Goal: Task Accomplishment & Management: Manage account settings

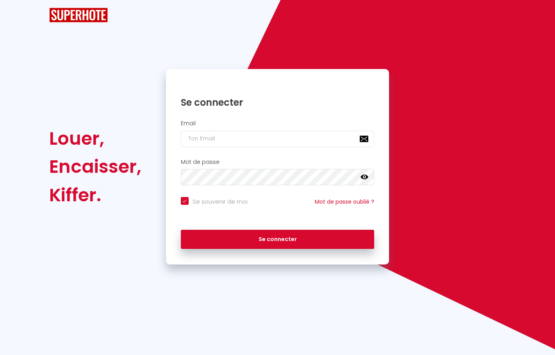
checkbox input "true"
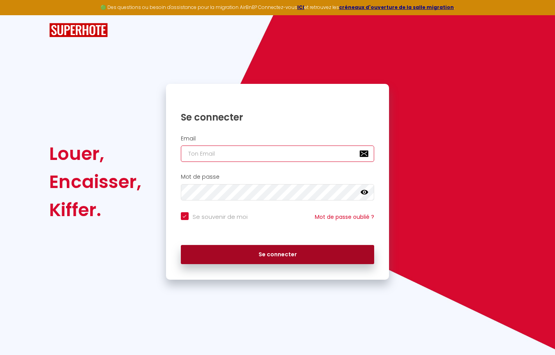
type input "[EMAIL_ADDRESS][DOMAIN_NAME]"
click at [267, 251] on button "Se connecter" at bounding box center [278, 255] width 194 height 20
checkbox input "true"
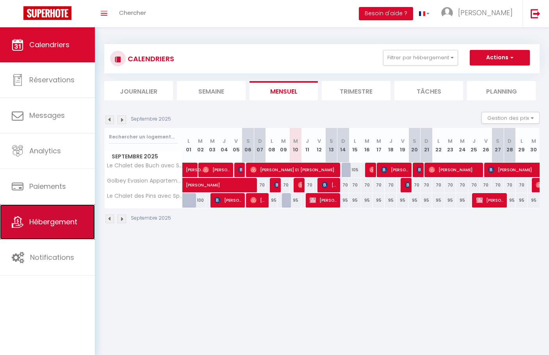
click at [84, 223] on link "Hébergement" at bounding box center [47, 221] width 95 height 35
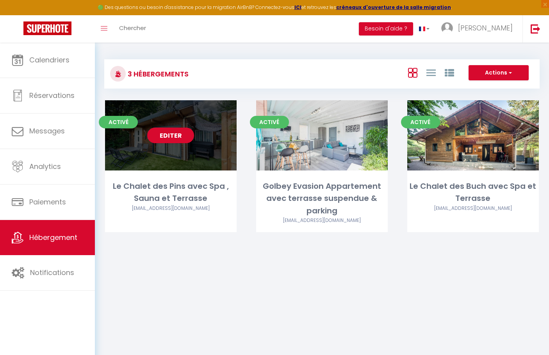
click at [181, 171] on div "Activé Editer Le Chalet des Pins avec Spa , [PERSON_NAME] et Terrasse [EMAIL_AD…" at bounding box center [171, 166] width 132 height 132
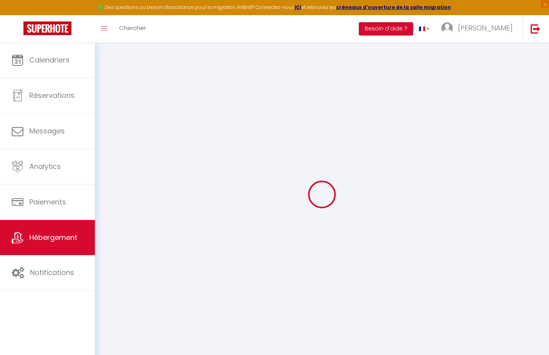
select select "+ 16 %"
select select "+ 18 %"
select select "+ 2 %"
select select "+ 10 %"
checkbox input "false"
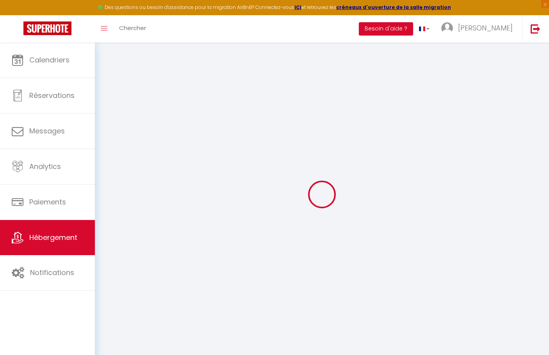
checkbox input "false"
checkbox input "true"
select select "15:00"
select select "23:45"
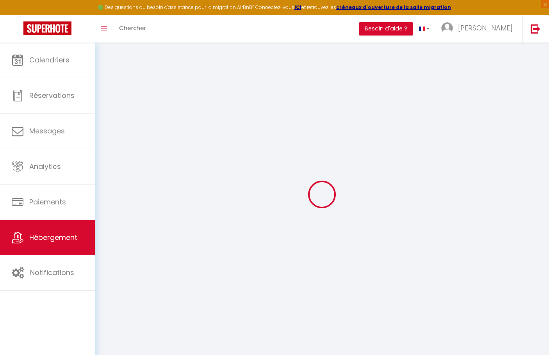
select select "11:00"
select select "30"
select select "120"
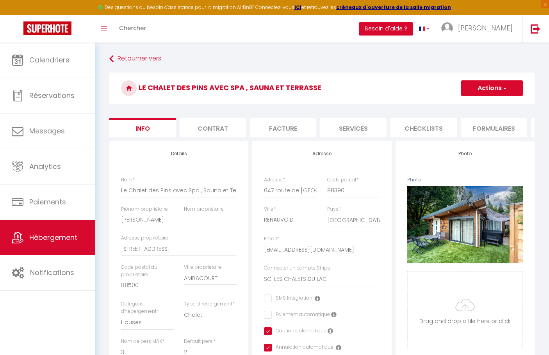
checkbox input "false"
checkbox input "true"
select select "-1"
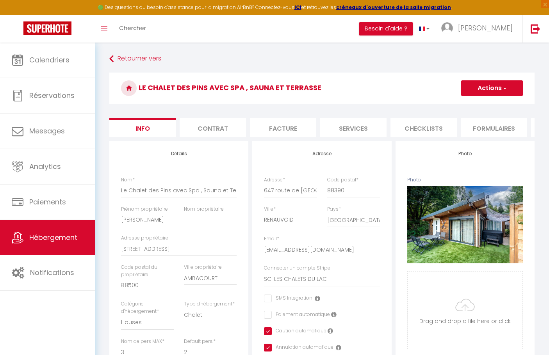
select select "EUR"
select select
select select "9303-1368226389121717278"
click at [213, 124] on li "Contrat" at bounding box center [213, 127] width 66 height 19
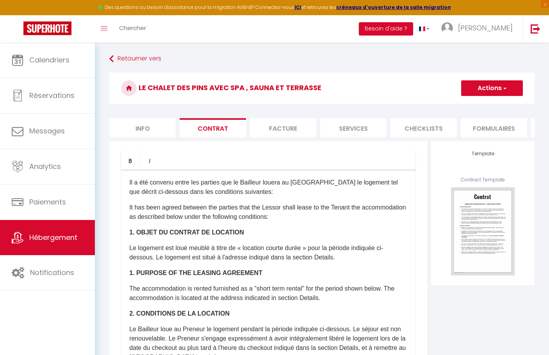
click at [487, 125] on li "Formulaires" at bounding box center [493, 127] width 66 height 19
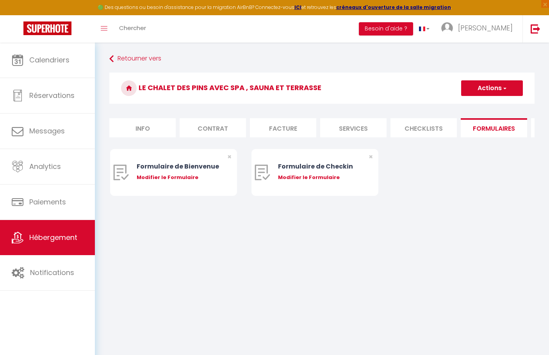
click at [528, 137] on ul "Info Contrat Facture Services Checklists Formulaires Plateformes Paramètres [GE…" at bounding box center [321, 127] width 425 height 19
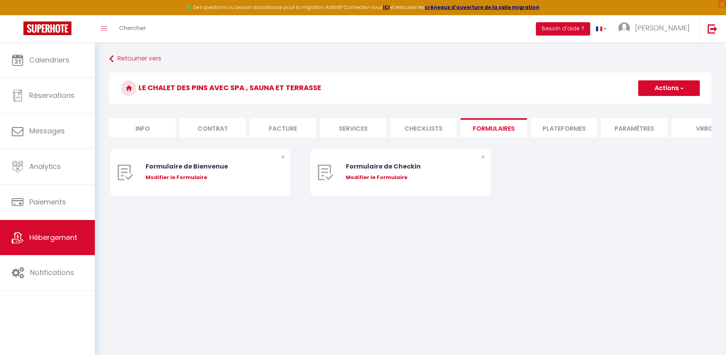
click at [554, 131] on li "Plateformes" at bounding box center [564, 127] width 66 height 19
select select
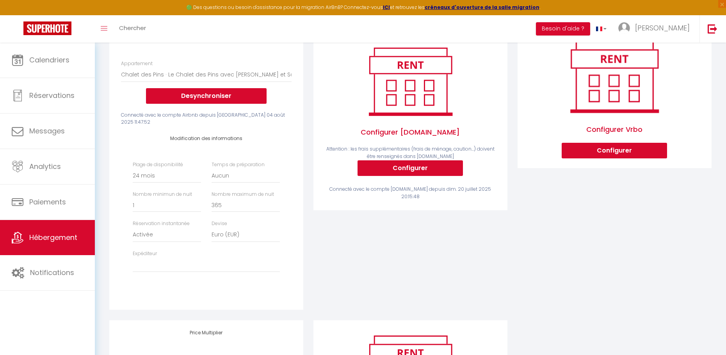
scroll to position [117, 0]
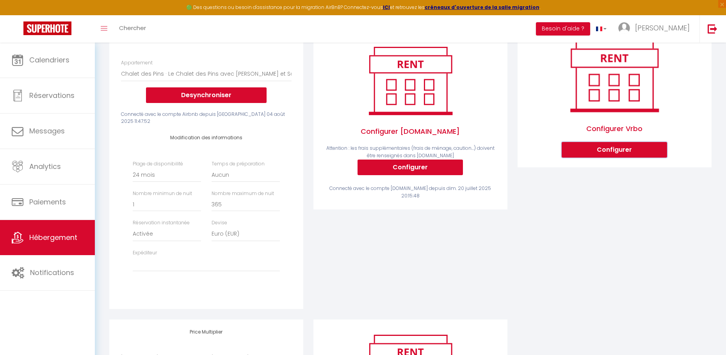
click at [554, 155] on button "Configurer" at bounding box center [614, 150] width 105 height 16
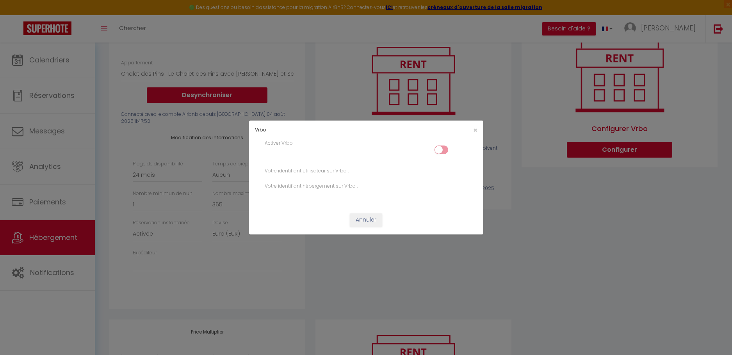
click at [441, 149] on input "checkbox" at bounding box center [441, 152] width 14 height 12
checkbox input "true"
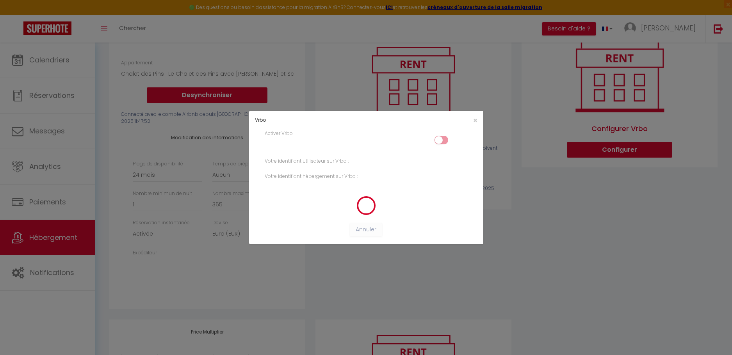
select select "-1"
select select "EUR"
select select
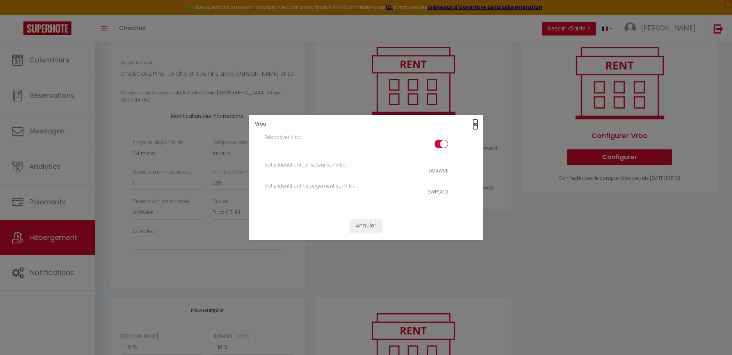
click at [473, 124] on span "×" at bounding box center [475, 124] width 4 height 10
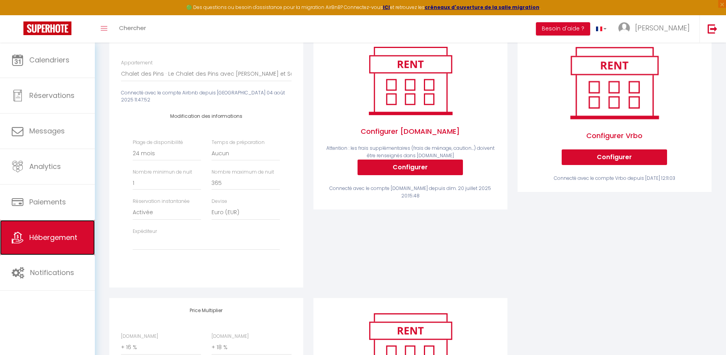
click at [59, 235] on span "Hébergement" at bounding box center [53, 238] width 48 height 10
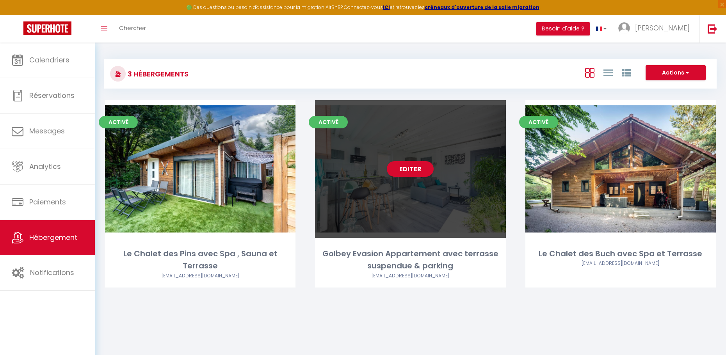
click at [420, 192] on div "Editer" at bounding box center [410, 169] width 190 height 138
select select "3"
select select "2"
select select "1"
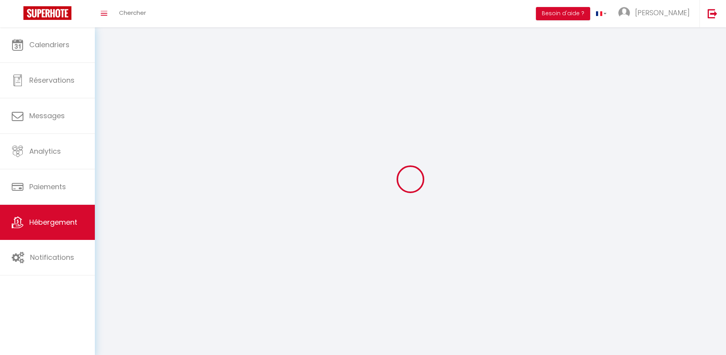
select select
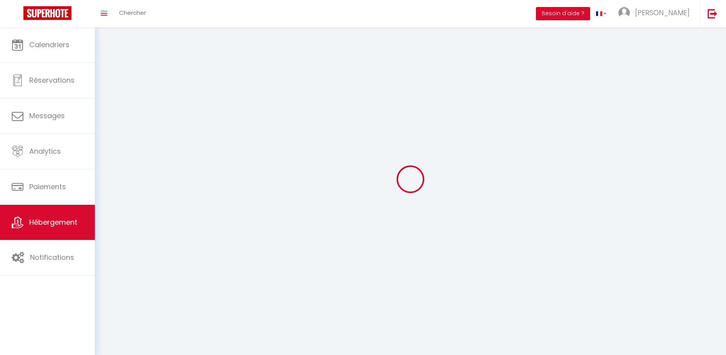
checkbox input "false"
select select
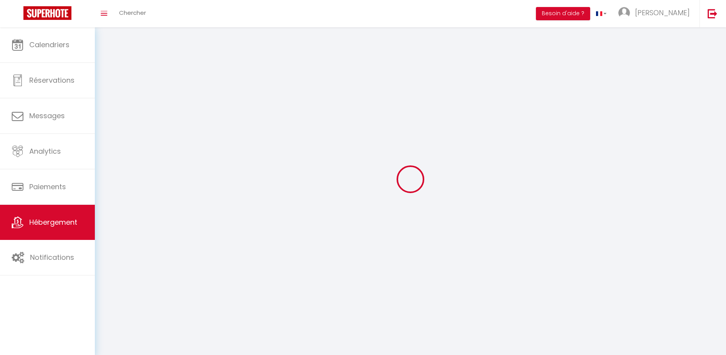
select select
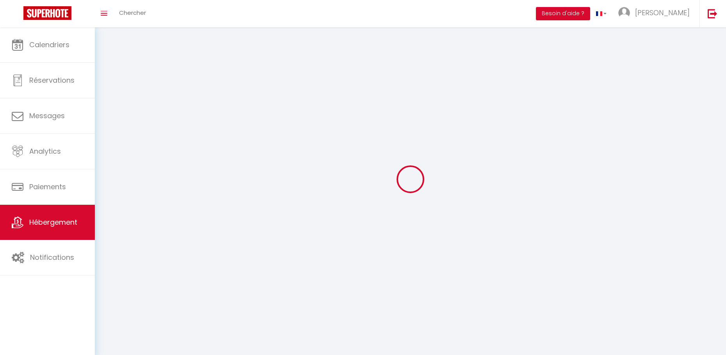
select select
checkbox input "false"
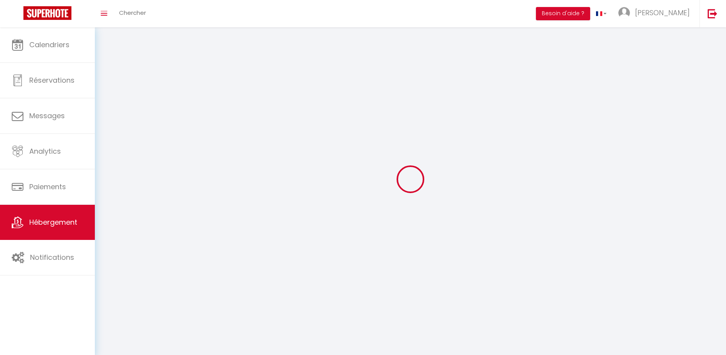
select select
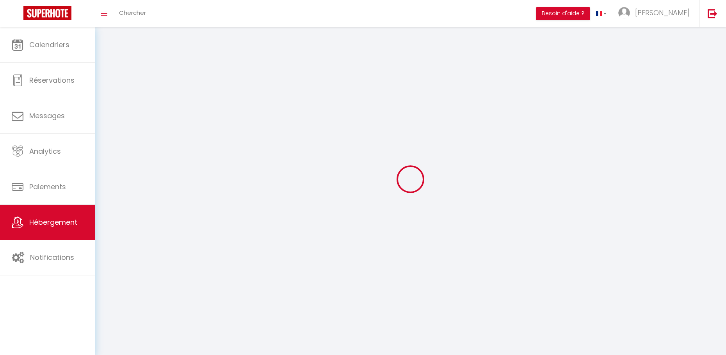
select select
checkbox input "false"
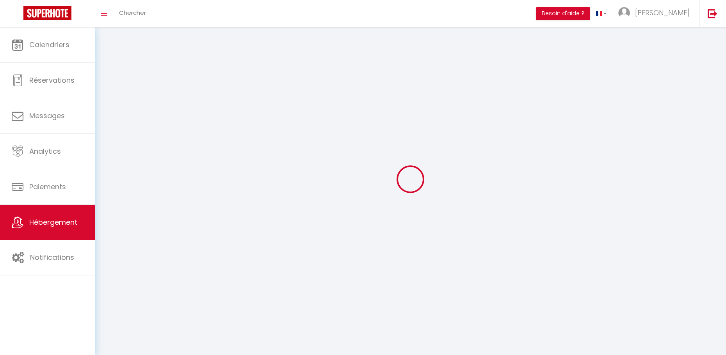
checkbox input "false"
select select
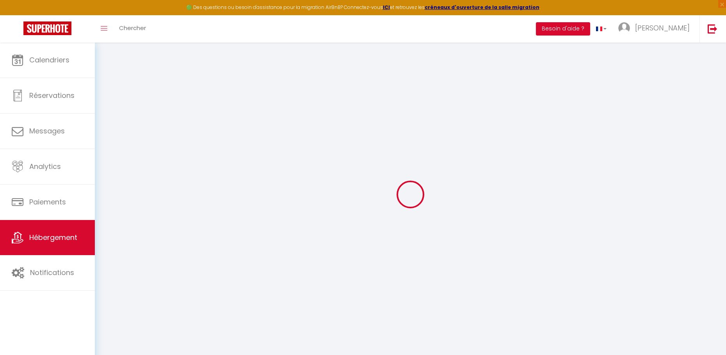
type textarea "[PERSON_NAME] évasion appartement avec terrasse suspendue"
type textarea "Golbey Evasion appartement avec terrasse suspendue"
type textarea "Loremips d'si ametcons adipisc elits d Eiusmo temp in utlabo etd Magnaa . Enima…"
type textarea "Logement élégant , entièrement équipé , idéal pour les personnes qui travaillen…"
type input "48.2027885"
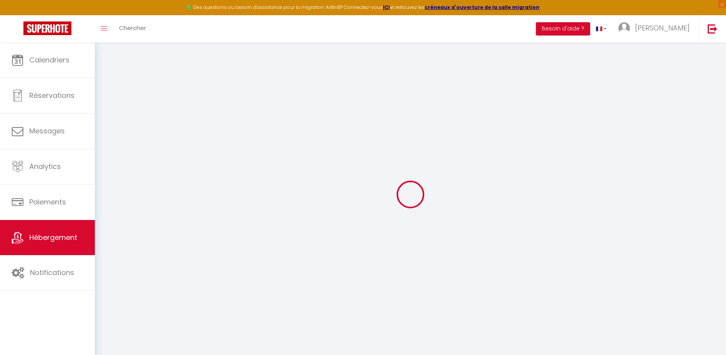
type input "6.4397152"
checkbox input "true"
type input "[GEOGRAPHIC_DATA][PERSON_NAME]"
type input "Salle [PERSON_NAME] avec douche , machine à laver , étendoir, aspirateur sans f…"
type input "La Chambre"
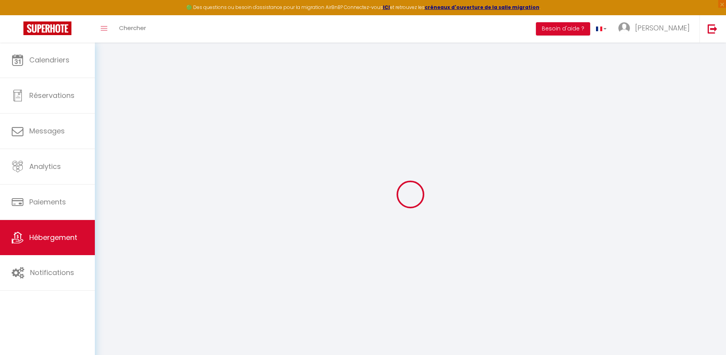
type input "Chambre avec un grand lit et un dressing"
type input "Le Salon"
type input "Le salon avec un canapé convertible pouvant servir de lit pour une 3 ieme perso…"
type input "Golbey Evasion"
select select "RELAXED"
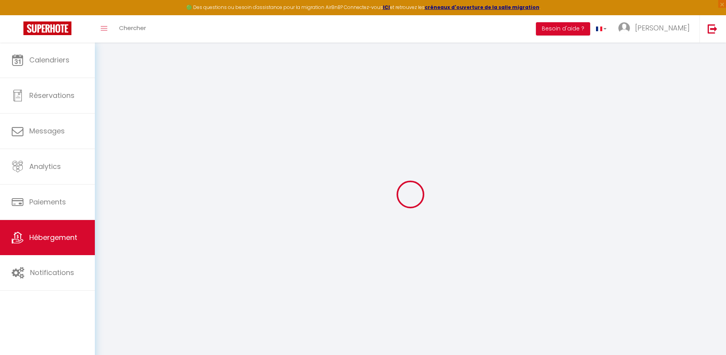
select select "11:00"
type input "[PERSON_NAME]"
type input "3"
checkbox input "false"
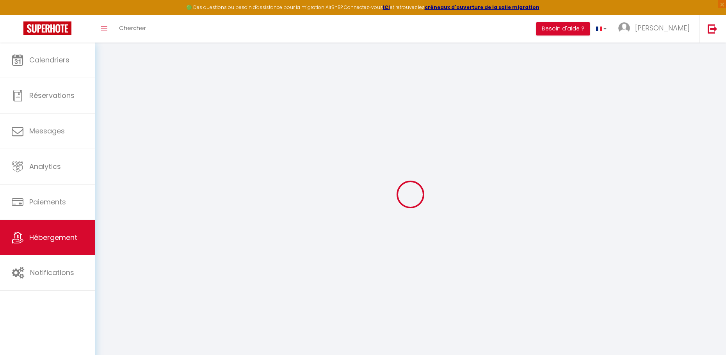
checkbox input "false"
select select "+ 16 %"
select select "+ 18 %"
select select "+ 2 %"
select select "+ 10 %"
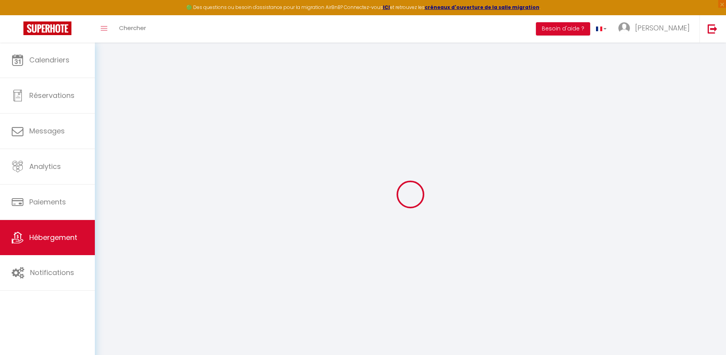
checkbox input "false"
checkbox input "true"
select select "15:00"
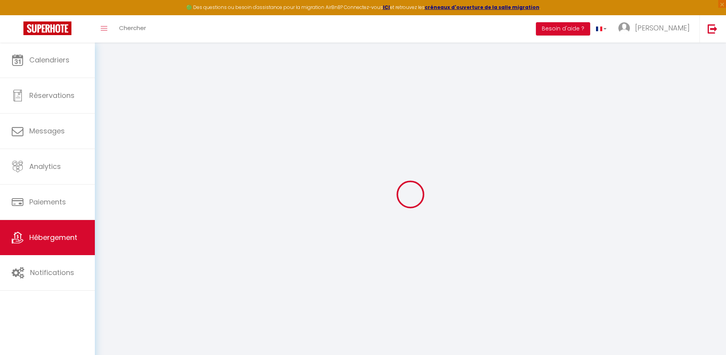
select select "23:45"
select select "11:00"
select select "30"
select select "120"
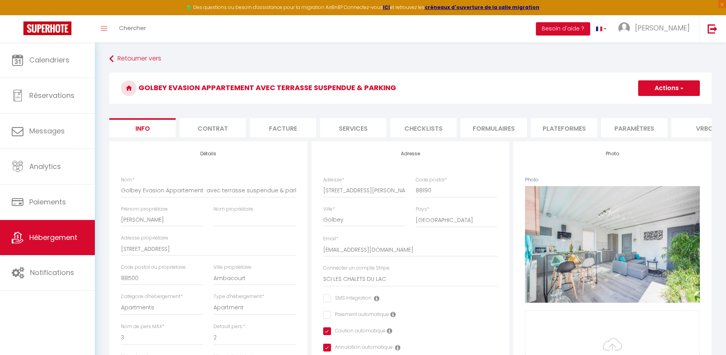
checkbox input "false"
checkbox input "true"
select select "-1"
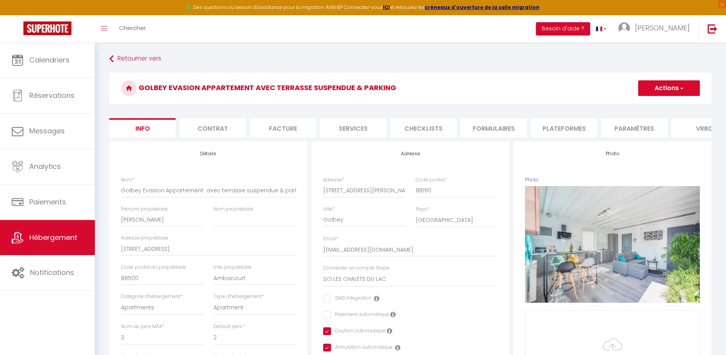
select select "EUR"
select select
select select "9303-1459422728864791112"
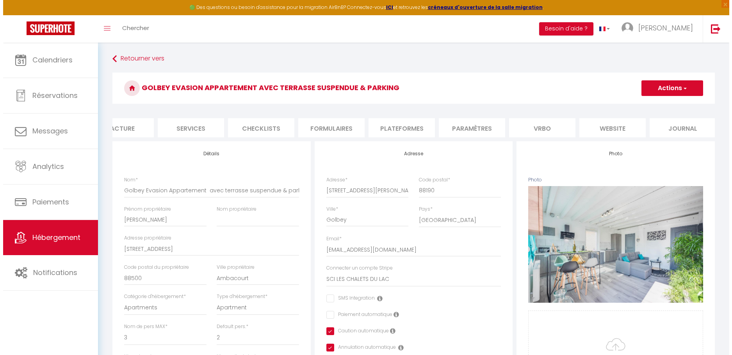
scroll to position [0, 171]
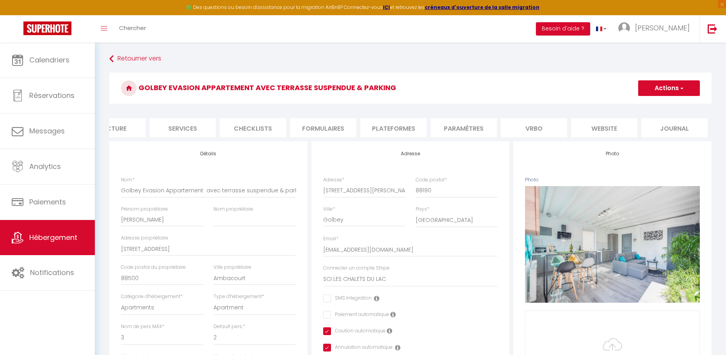
click at [531, 124] on li "Vrbo" at bounding box center [534, 127] width 66 height 19
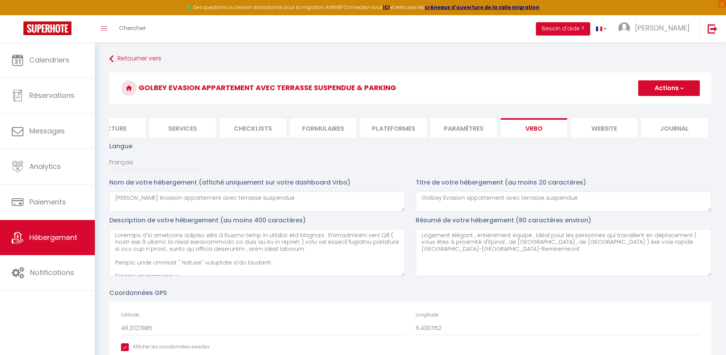
click at [412, 127] on li "Plateformes" at bounding box center [393, 127] width 66 height 19
select select
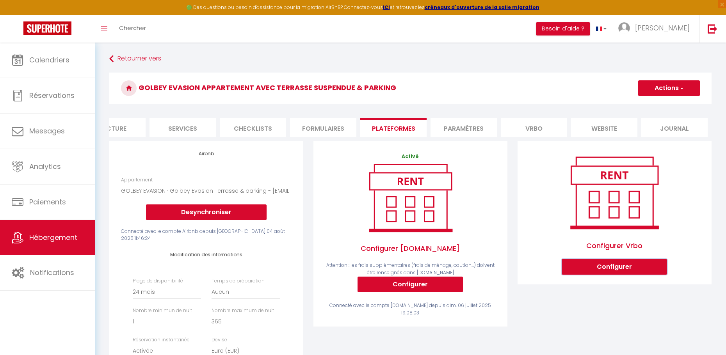
click at [554, 271] on button "Configurer" at bounding box center [614, 267] width 105 height 16
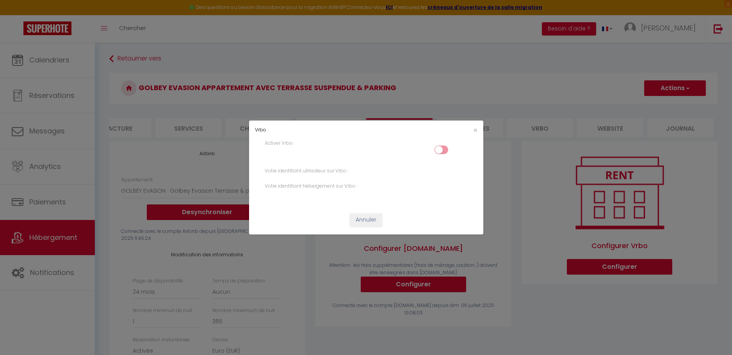
click at [446, 148] on input "checkbox" at bounding box center [441, 152] width 14 height 12
checkbox input "true"
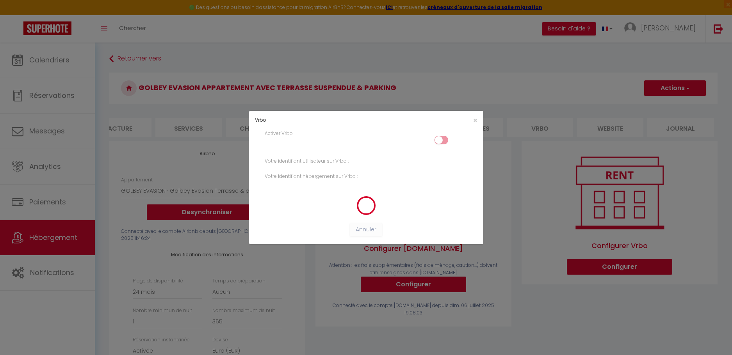
select select "-1"
select select "EUR"
select select
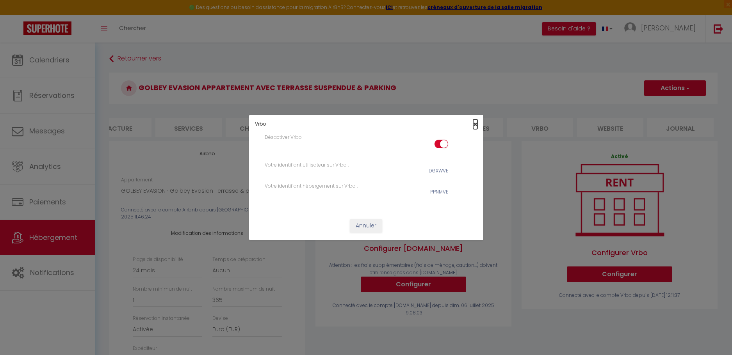
click at [476, 122] on span "×" at bounding box center [475, 124] width 4 height 10
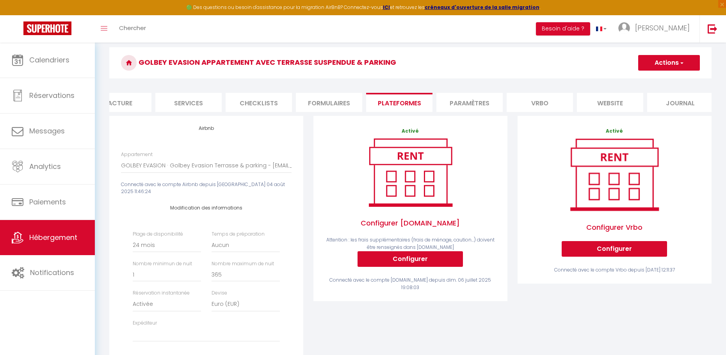
scroll to position [0, 0]
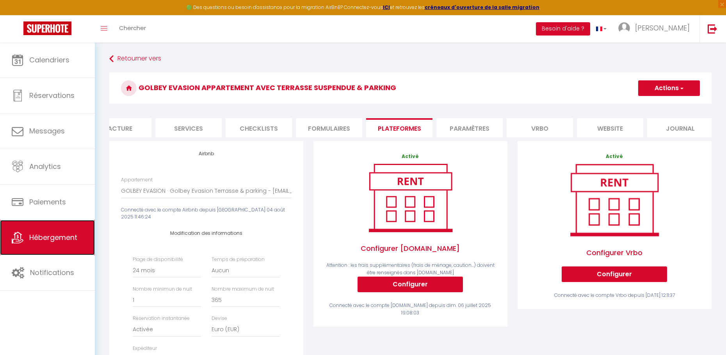
click at [71, 237] on span "Hébergement" at bounding box center [53, 238] width 48 height 10
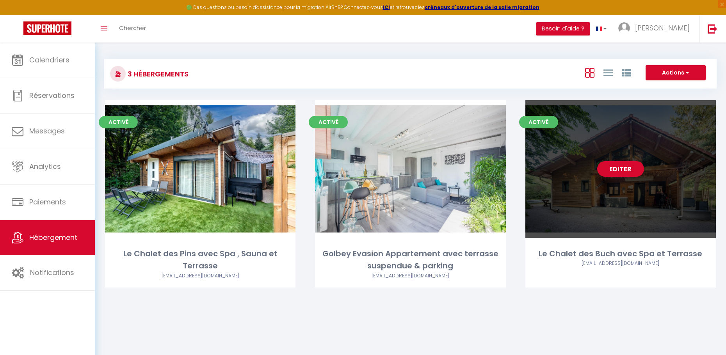
drag, startPoint x: 705, startPoint y: 196, endPoint x: 690, endPoint y: 193, distance: 14.8
click at [554, 195] on div "Editer" at bounding box center [620, 169] width 190 height 138
click at [554, 177] on link "Editer" at bounding box center [620, 169] width 47 height 16
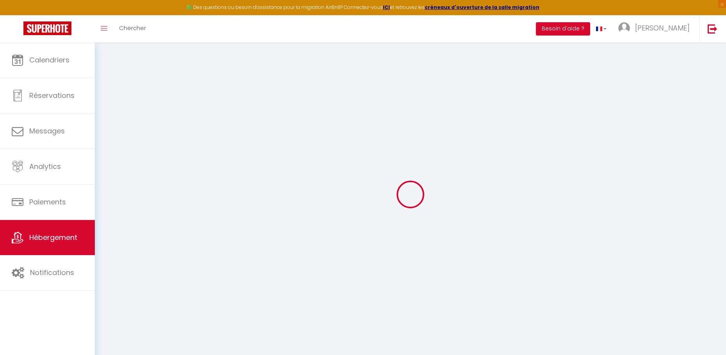
select select "+ 16 %"
select select "+ 18 %"
select select "+ 2 %"
select select "+ 10 %"
checkbox input "false"
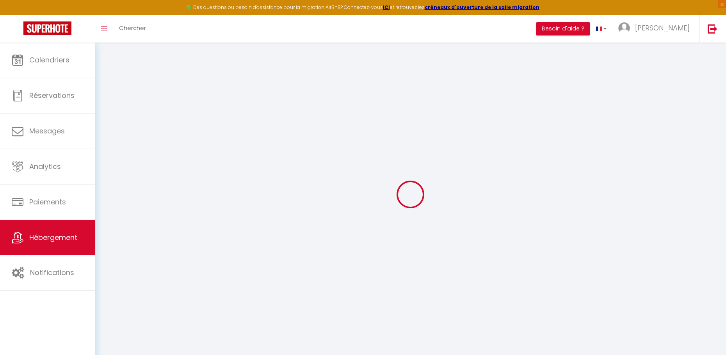
checkbox input "false"
checkbox input "true"
select select "9303-1365332920878428430"
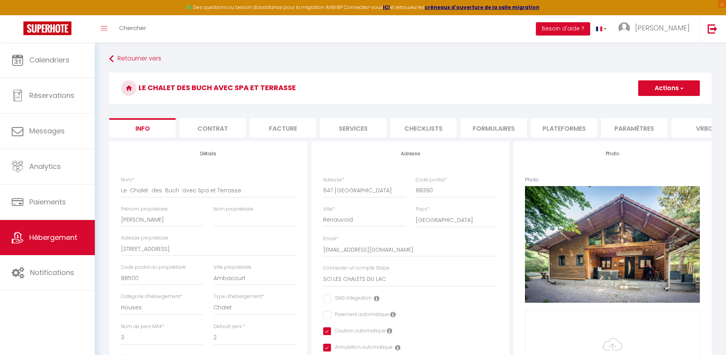
click at [554, 130] on li "Plateformes" at bounding box center [564, 127] width 66 height 19
select select
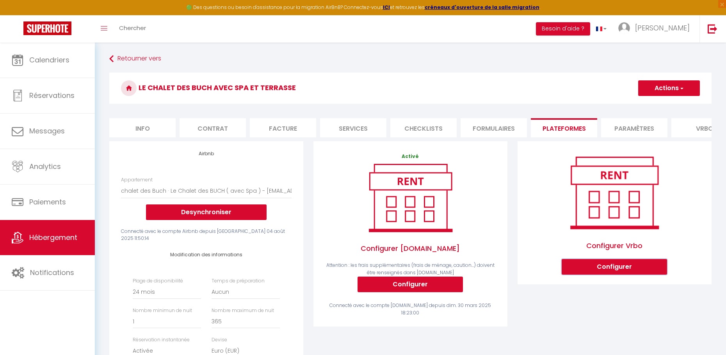
click at [554, 272] on button "Configurer" at bounding box center [614, 267] width 105 height 16
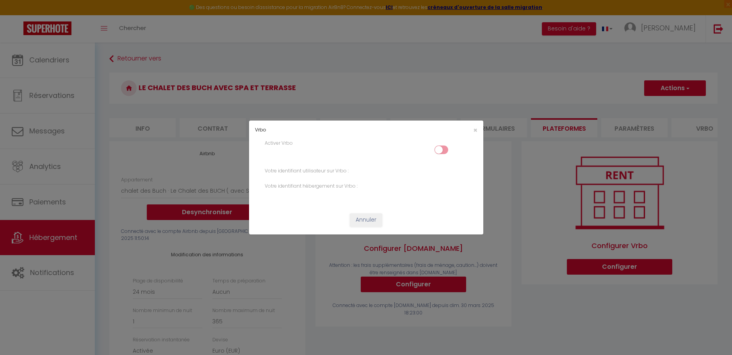
click at [445, 148] on input "checkbox" at bounding box center [441, 152] width 14 height 12
checkbox input "true"
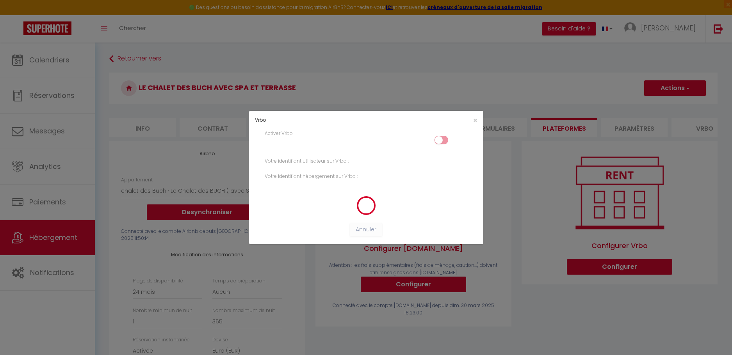
select select "-1"
select select "EUR"
select select
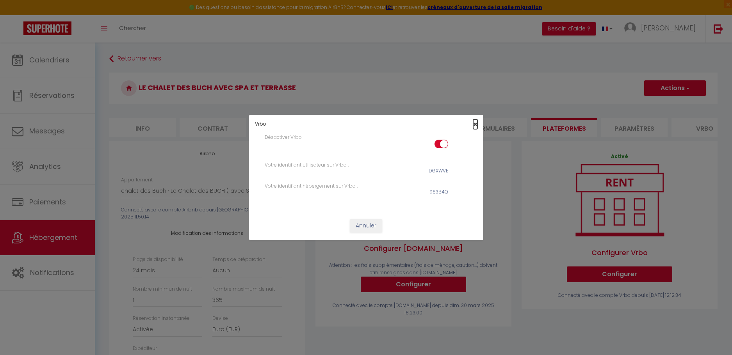
click at [476, 121] on span "×" at bounding box center [475, 124] width 4 height 10
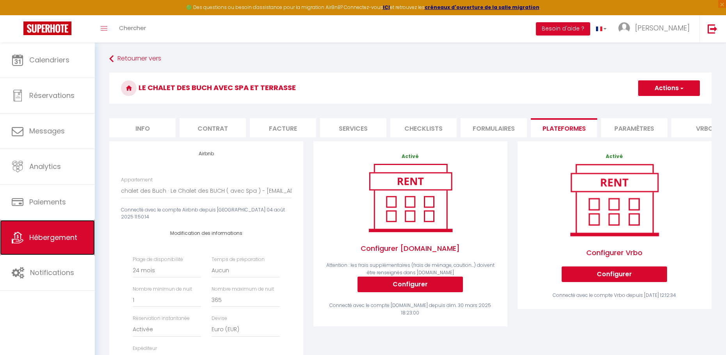
click at [32, 242] on span "Hébergement" at bounding box center [53, 238] width 48 height 10
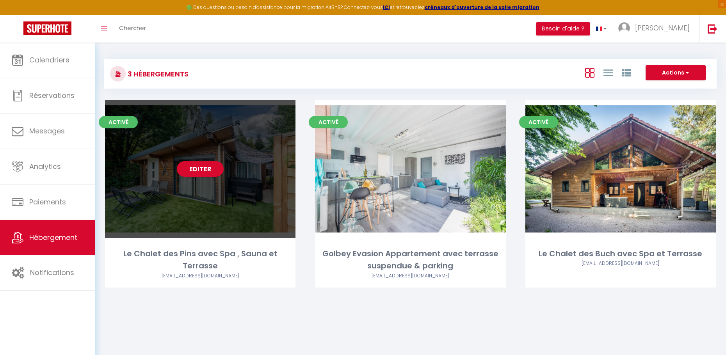
click at [155, 193] on div "Editer" at bounding box center [200, 169] width 190 height 138
click at [210, 197] on div "Editer" at bounding box center [200, 169] width 190 height 138
click at [199, 174] on link "Editer" at bounding box center [200, 169] width 47 height 16
select select "3"
select select "2"
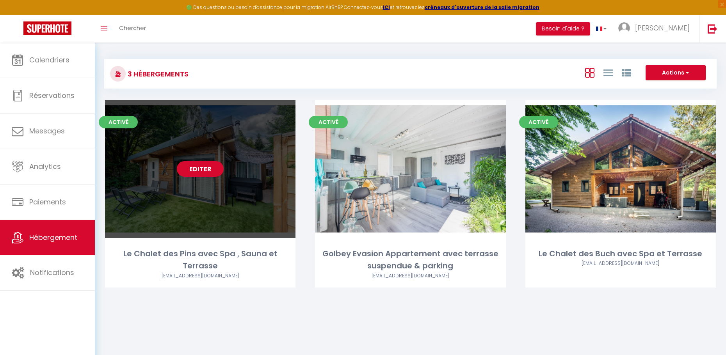
select select "1"
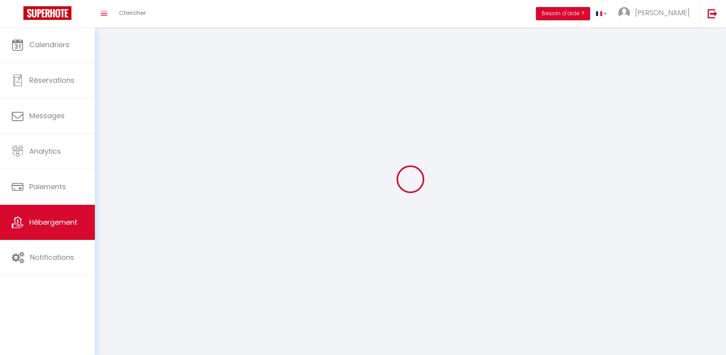
select select
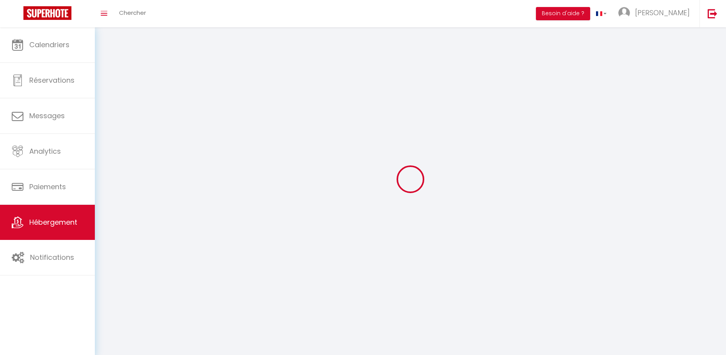
checkbox input "false"
select select
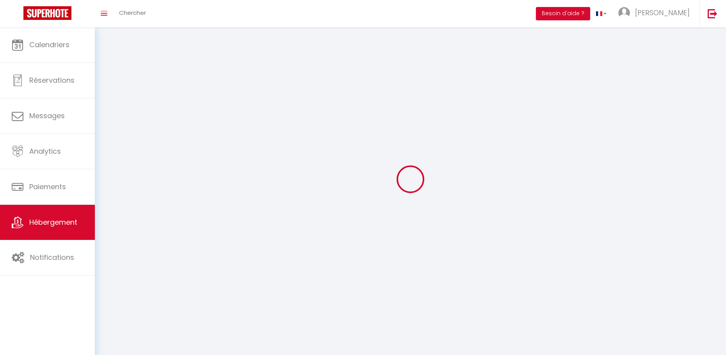
select select
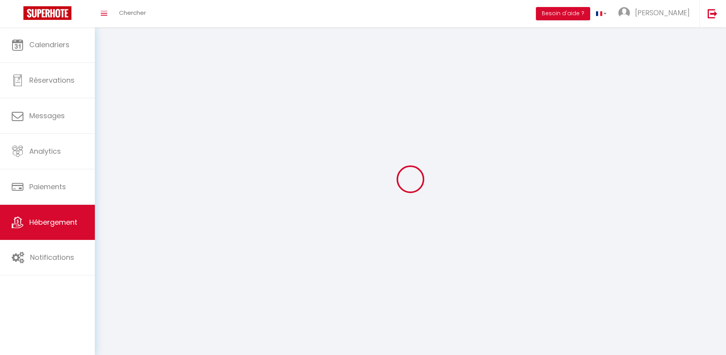
select select
checkbox input "false"
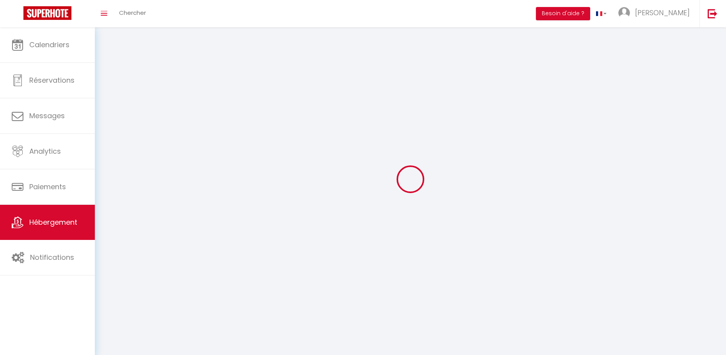
select select
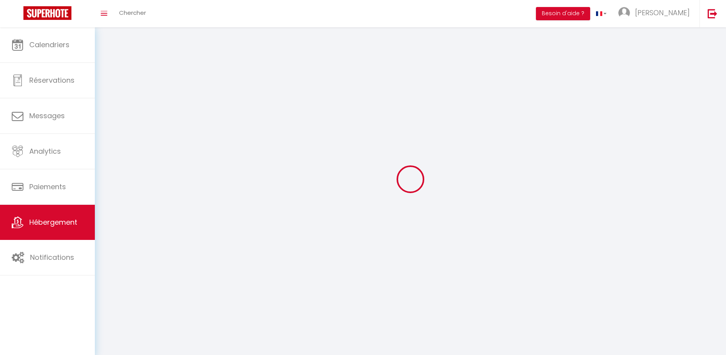
select select
checkbox input "false"
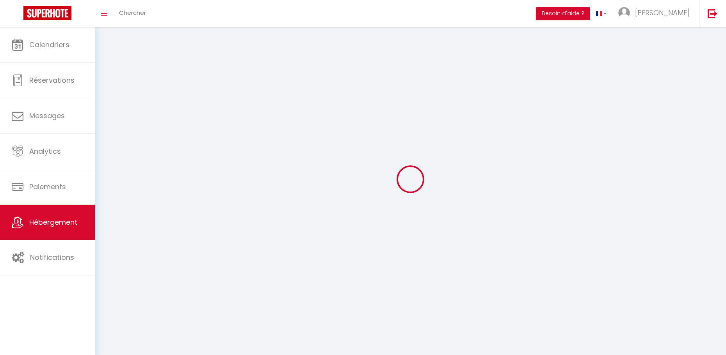
checkbox input "false"
select select
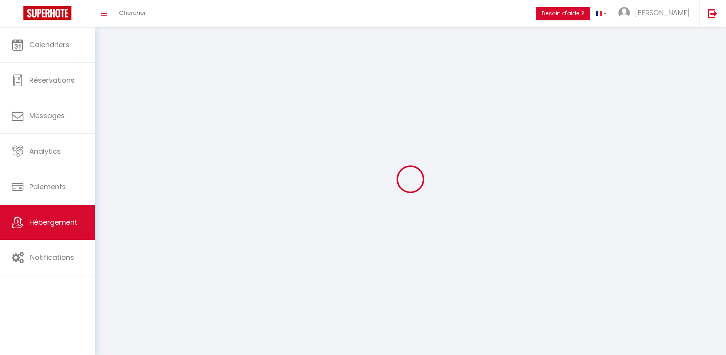
select select
checkbox input "false"
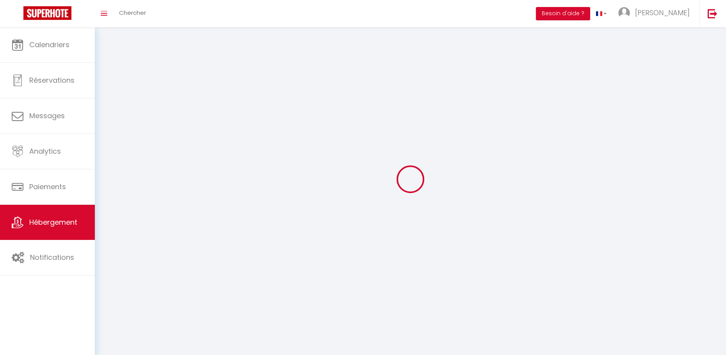
checkbox input "false"
select select
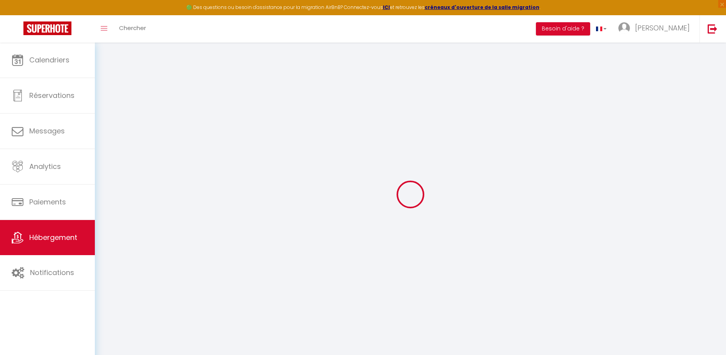
select select "9303-1368226389121717278"
checkbox input "false"
checkbox input "true"
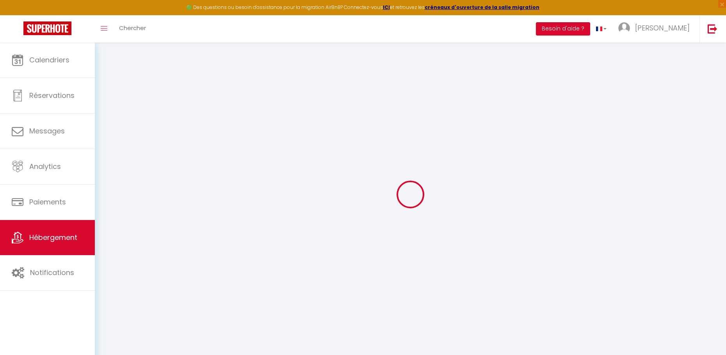
select select "15:00"
select select "23:45"
select select "11:00"
select select "30"
select select "120"
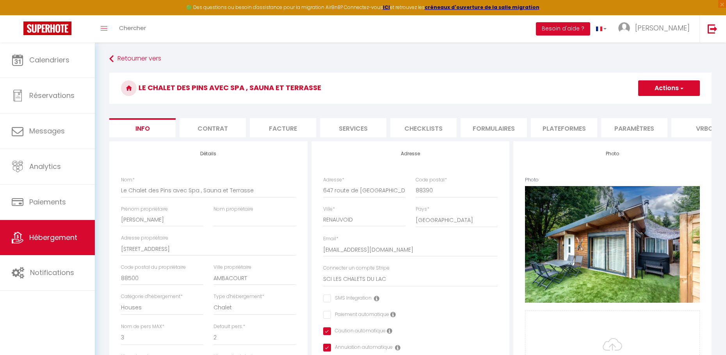
click at [554, 126] on li "Plateformes" at bounding box center [564, 127] width 66 height 19
select select
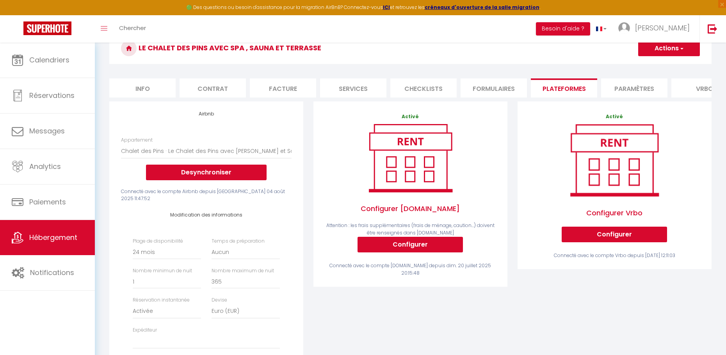
scroll to position [39, 0]
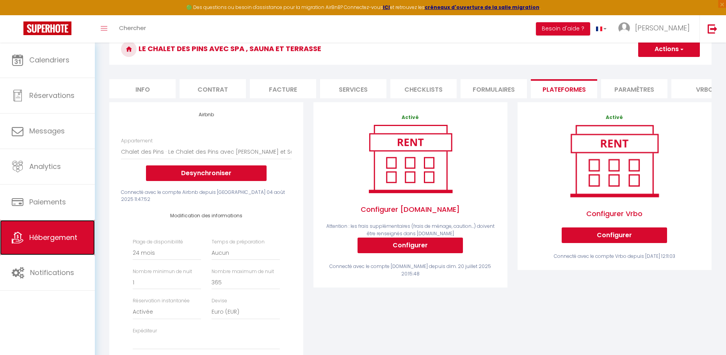
click at [69, 238] on span "Hébergement" at bounding box center [53, 238] width 48 height 10
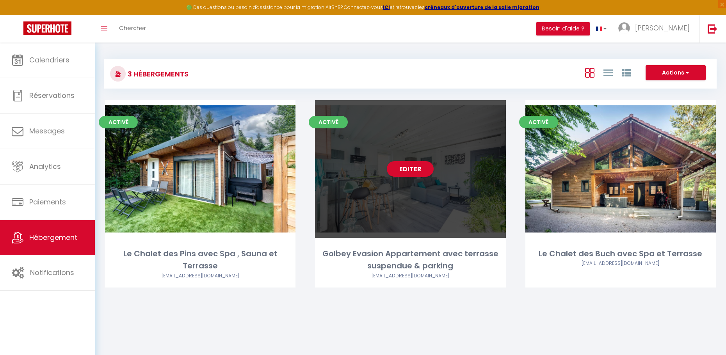
click at [421, 189] on div "Editer" at bounding box center [410, 169] width 190 height 138
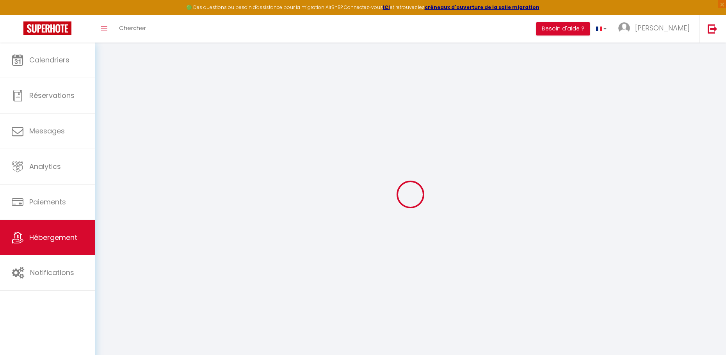
checkbox input "false"
checkbox input "true"
select select "15:00"
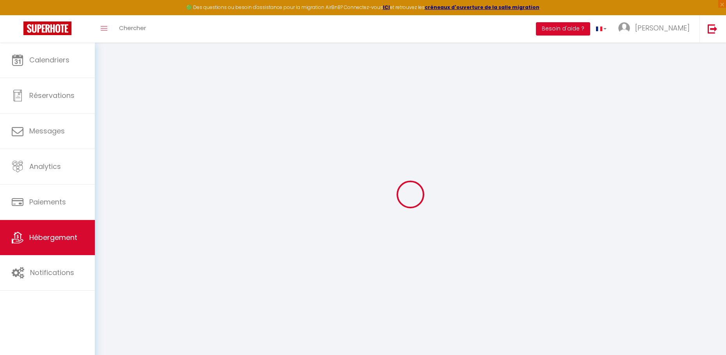
select select "23:45"
select select "11:00"
select select "30"
select select "120"
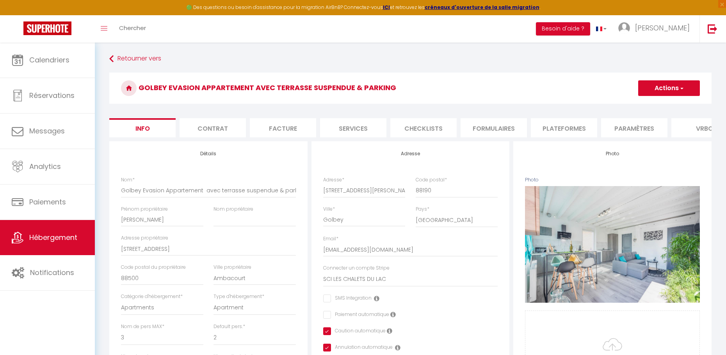
click at [554, 128] on li "Paramètres" at bounding box center [634, 127] width 66 height 19
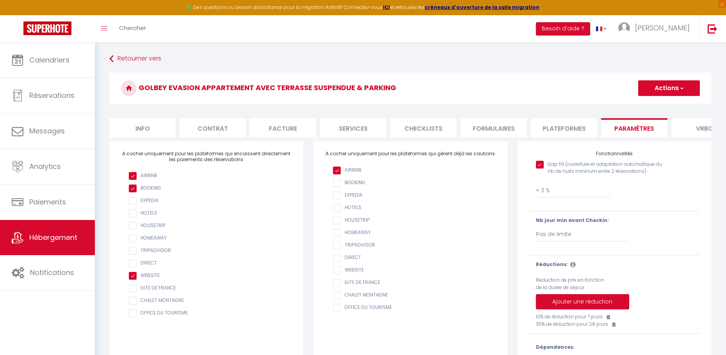
click at [554, 124] on li "Plateformes" at bounding box center [564, 127] width 66 height 19
select select
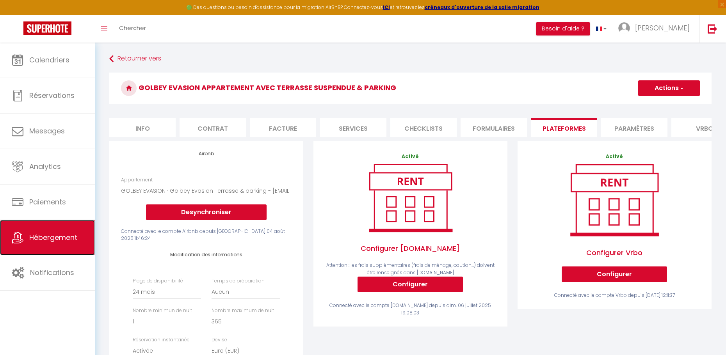
click at [62, 235] on span "Hébergement" at bounding box center [53, 238] width 48 height 10
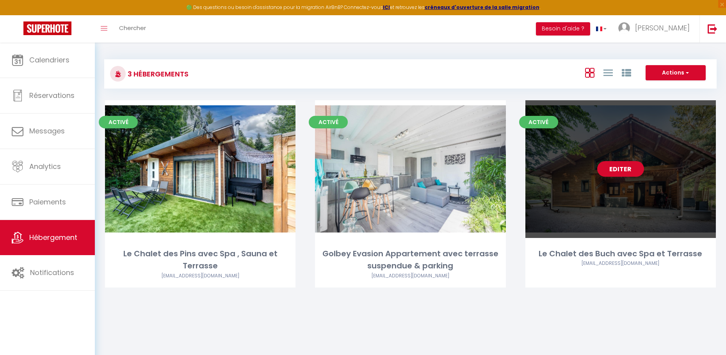
click at [554, 164] on div "Editer" at bounding box center [620, 169] width 190 height 138
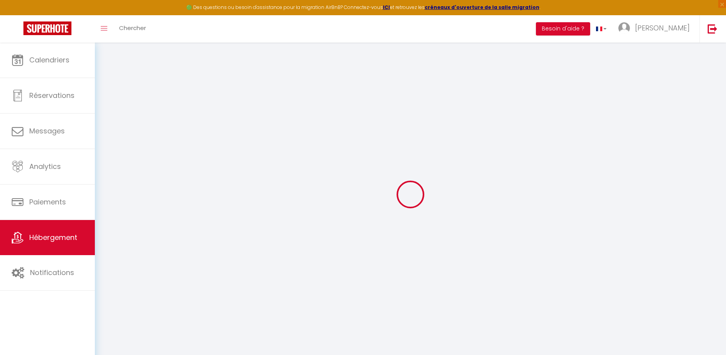
checkbox input "false"
checkbox input "true"
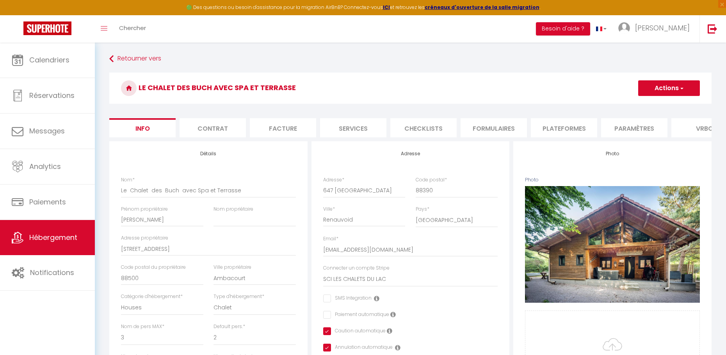
click at [554, 128] on li "Paramètres" at bounding box center [634, 127] width 66 height 19
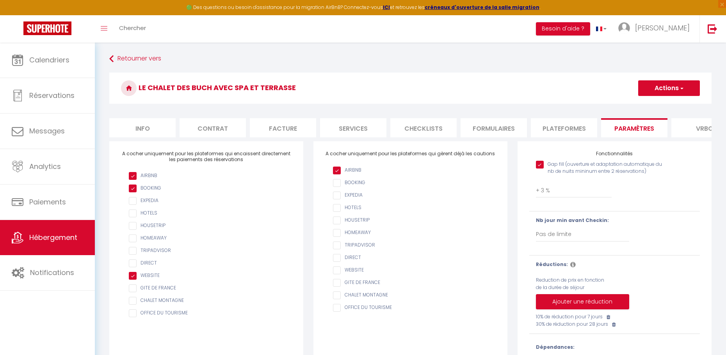
click at [553, 124] on li "Plateformes" at bounding box center [564, 127] width 66 height 19
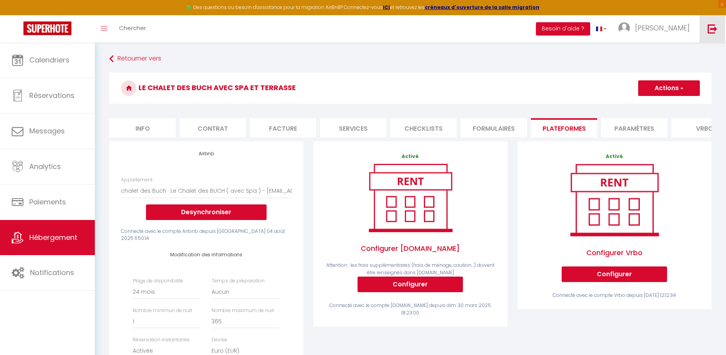
click at [554, 29] on img at bounding box center [713, 29] width 10 height 10
